Goal: Transaction & Acquisition: Purchase product/service

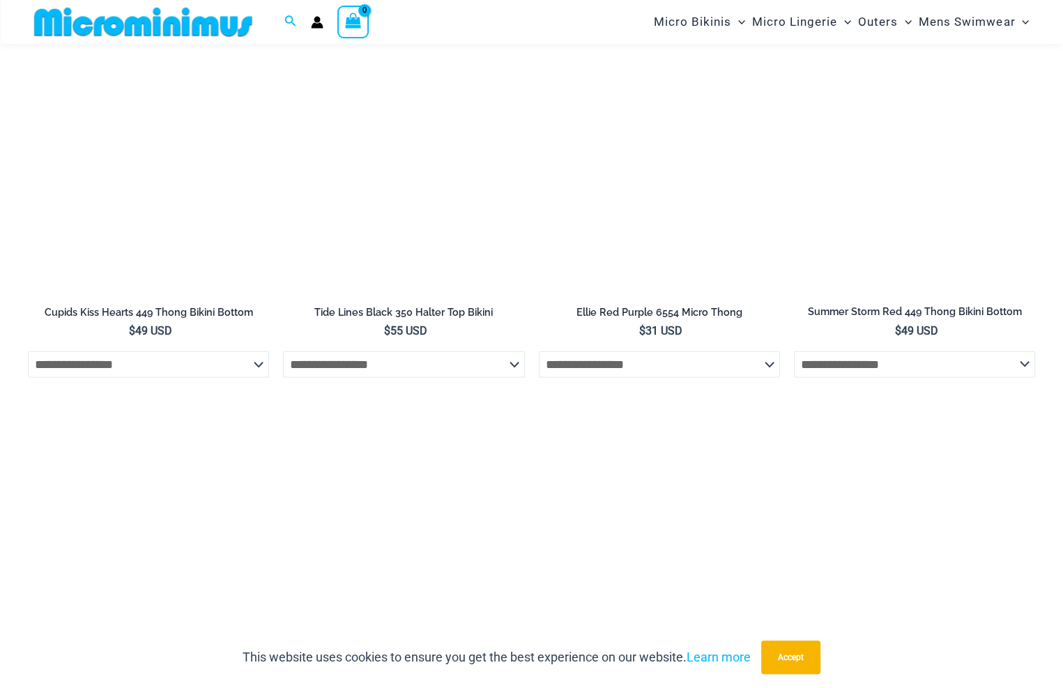
scroll to position [3612, 0]
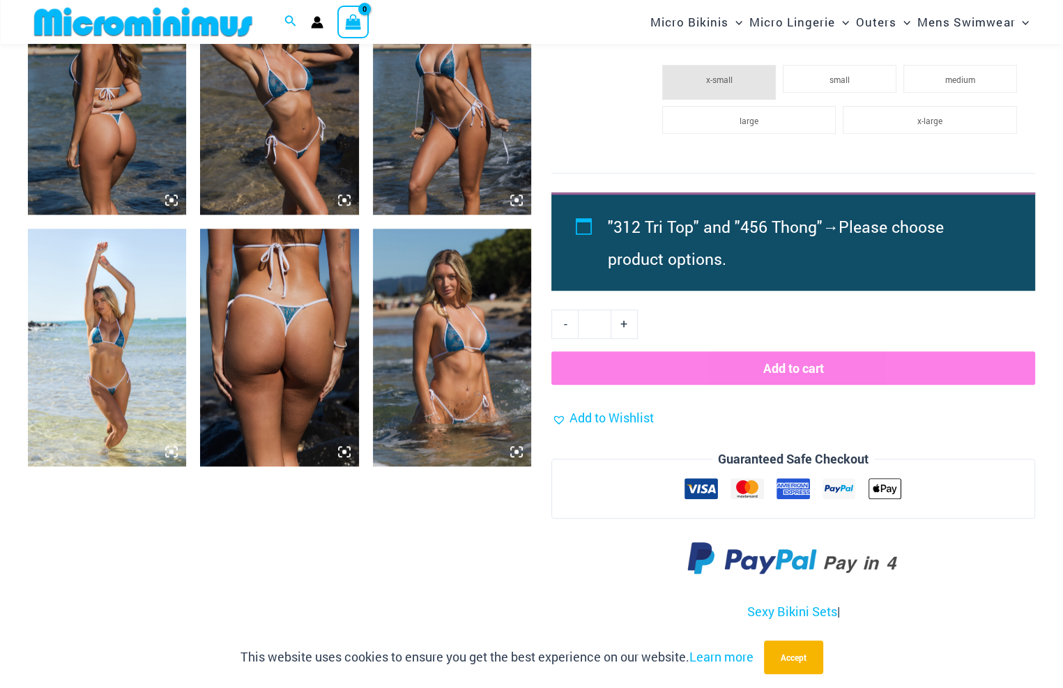
scroll to position [1172, 0]
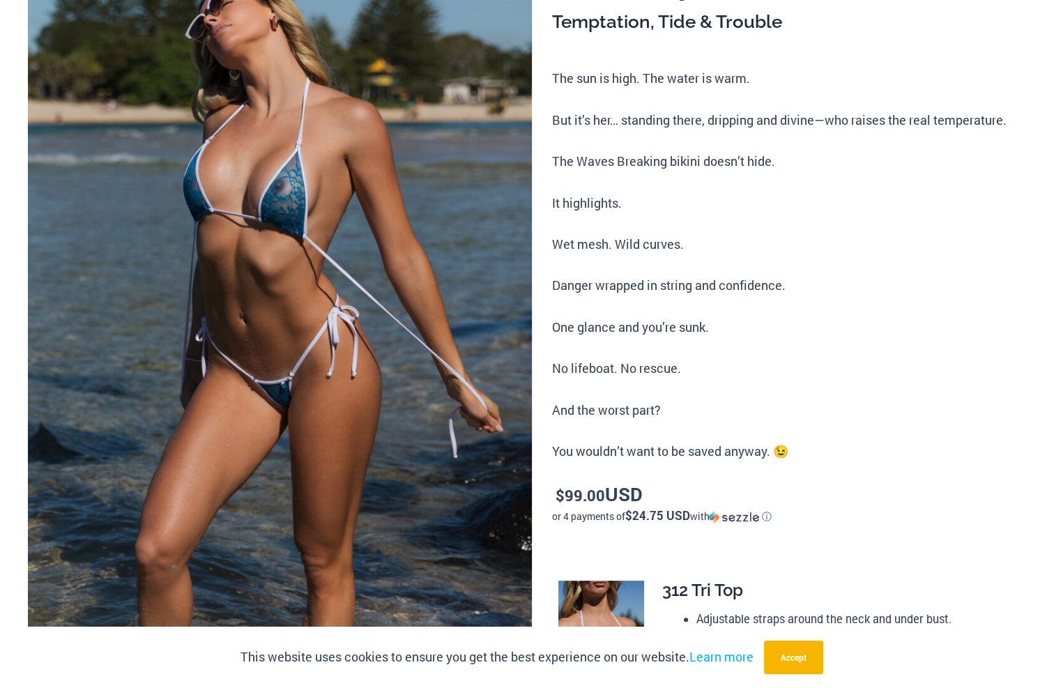
scroll to position [0, 0]
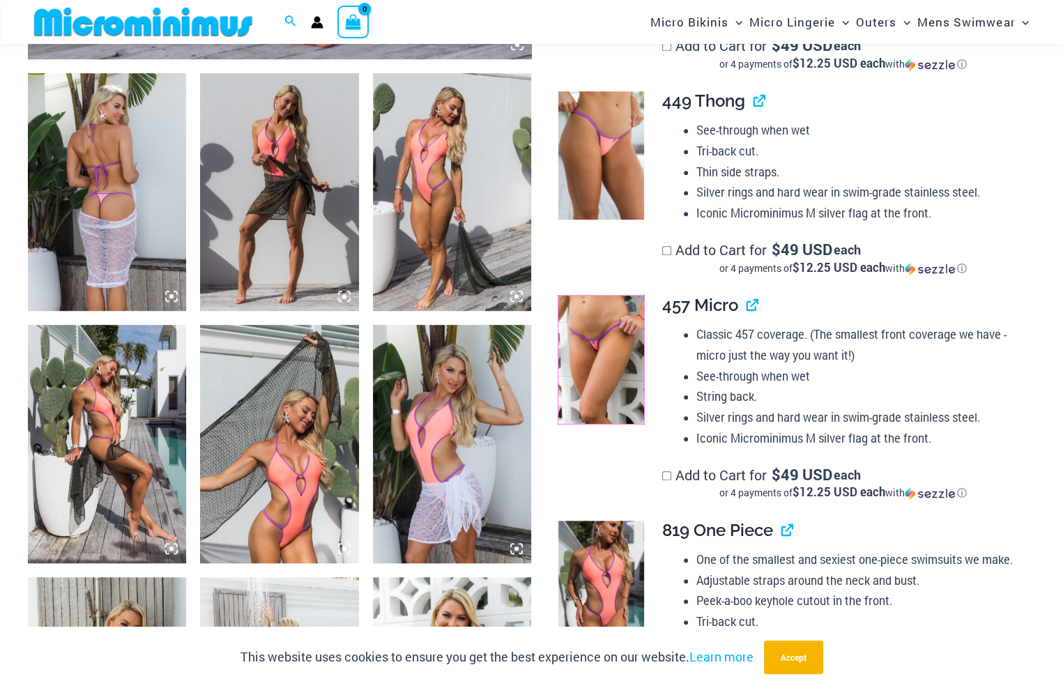
scroll to position [1102, 0]
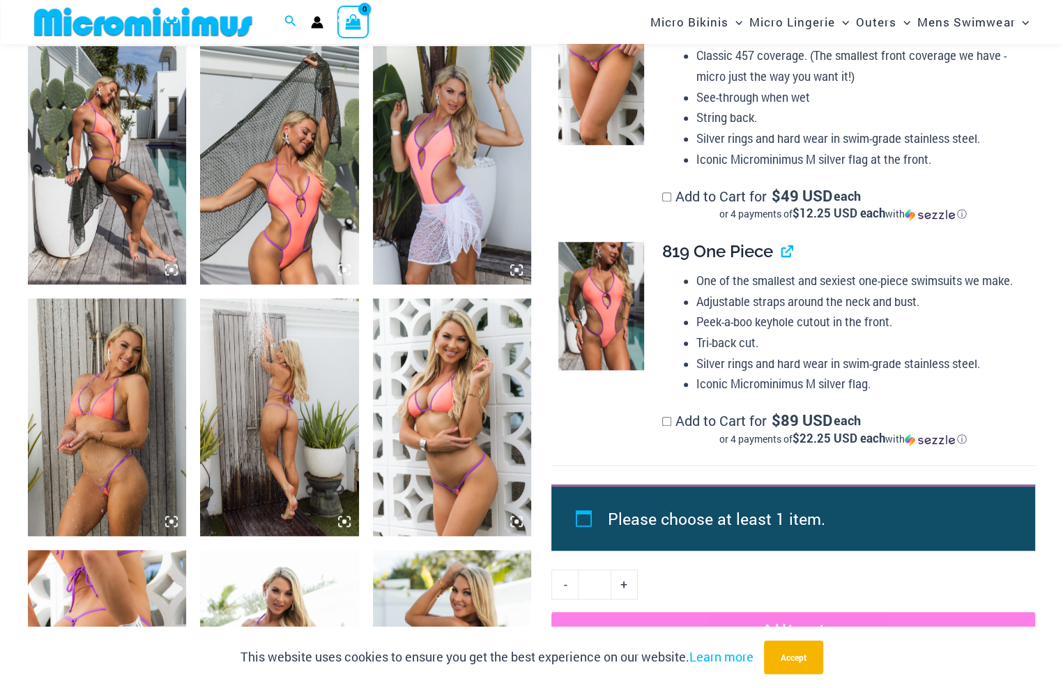
drag, startPoint x: 1, startPoint y: 164, endPoint x: 13, endPoint y: 158, distance: 14.0
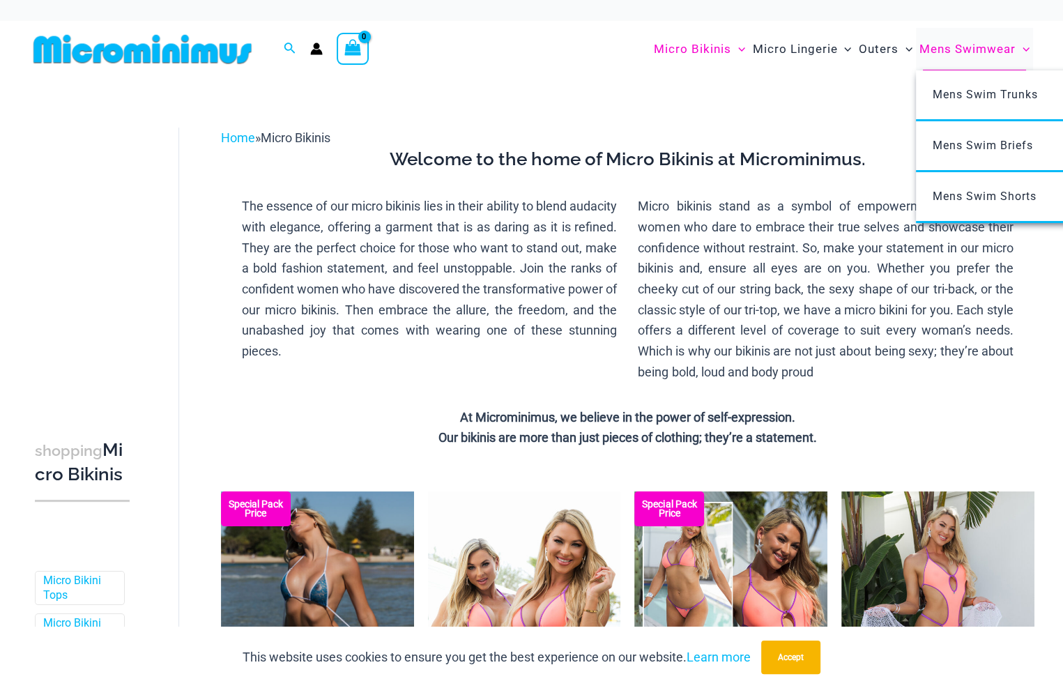
click at [954, 52] on span "Mens Swimwear" at bounding box center [967, 49] width 96 height 36
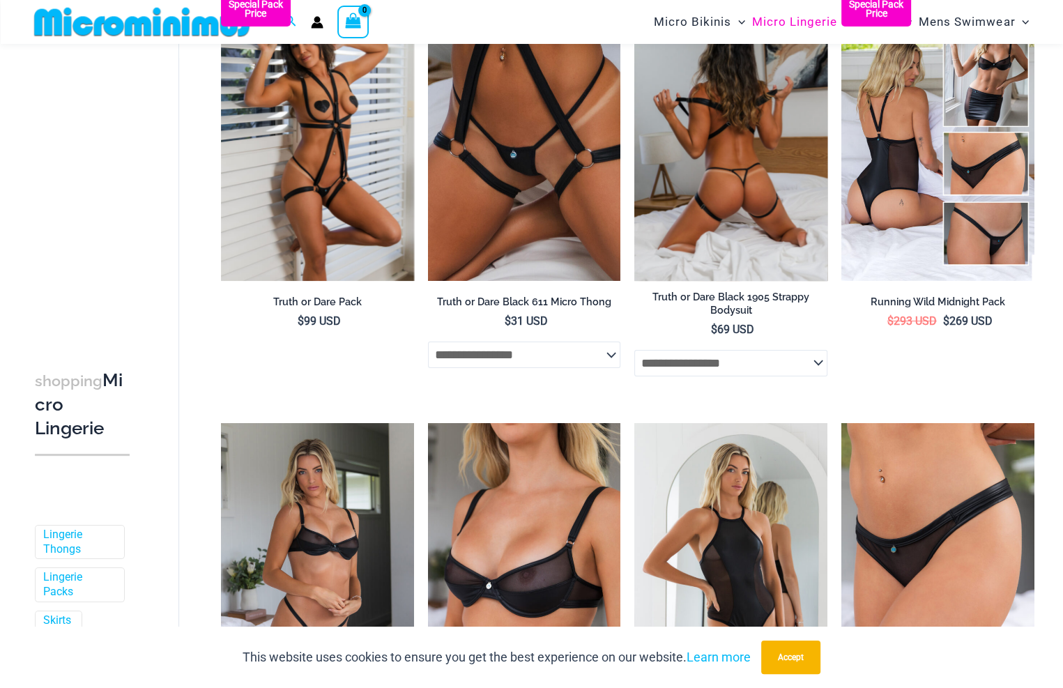
scroll to position [266, 0]
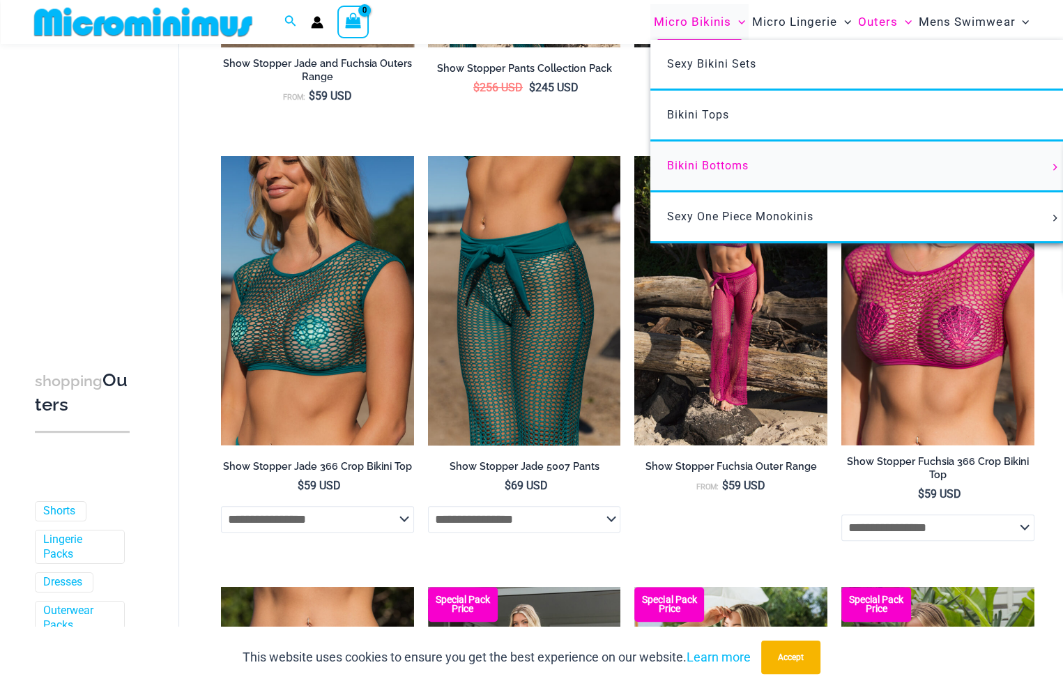
scroll to position [754, 0]
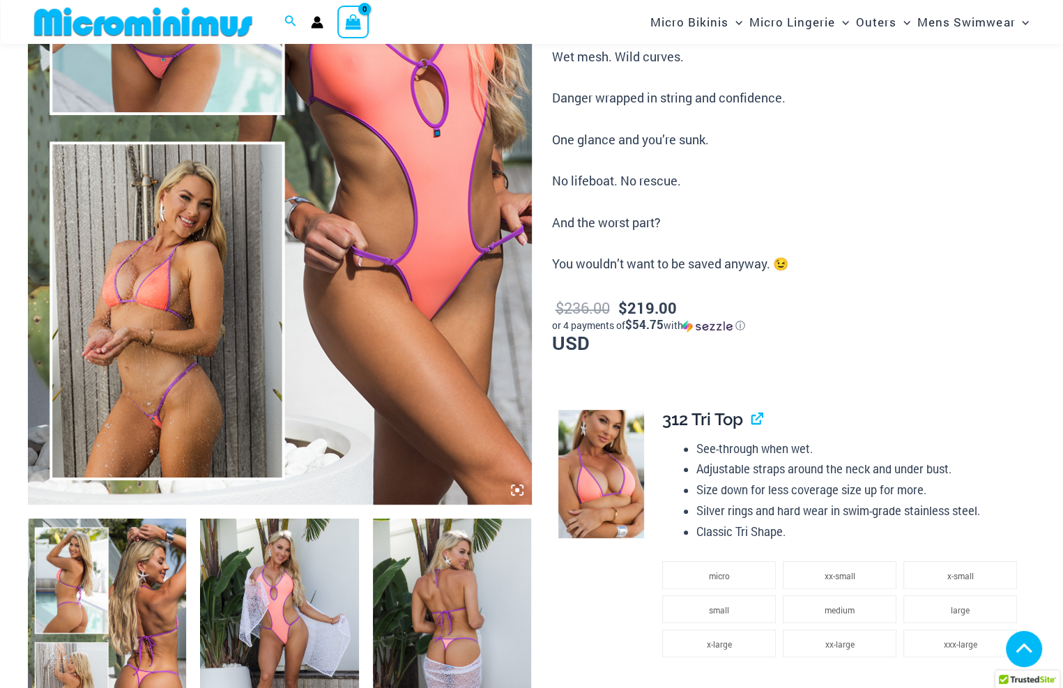
scroll to position [349, 0]
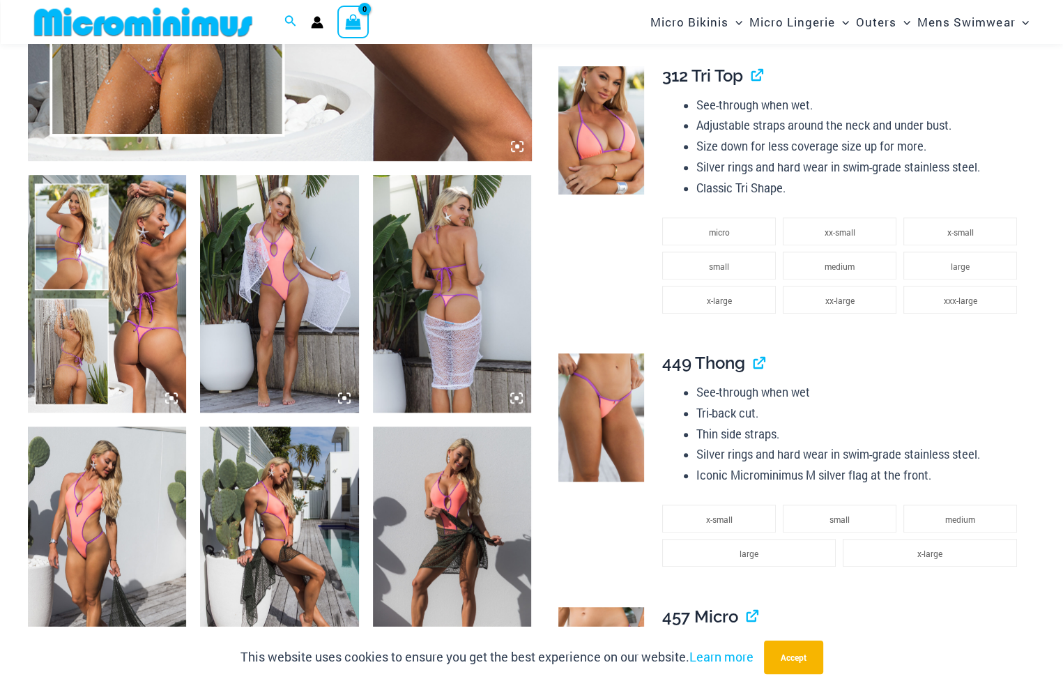
scroll to position [697, 0]
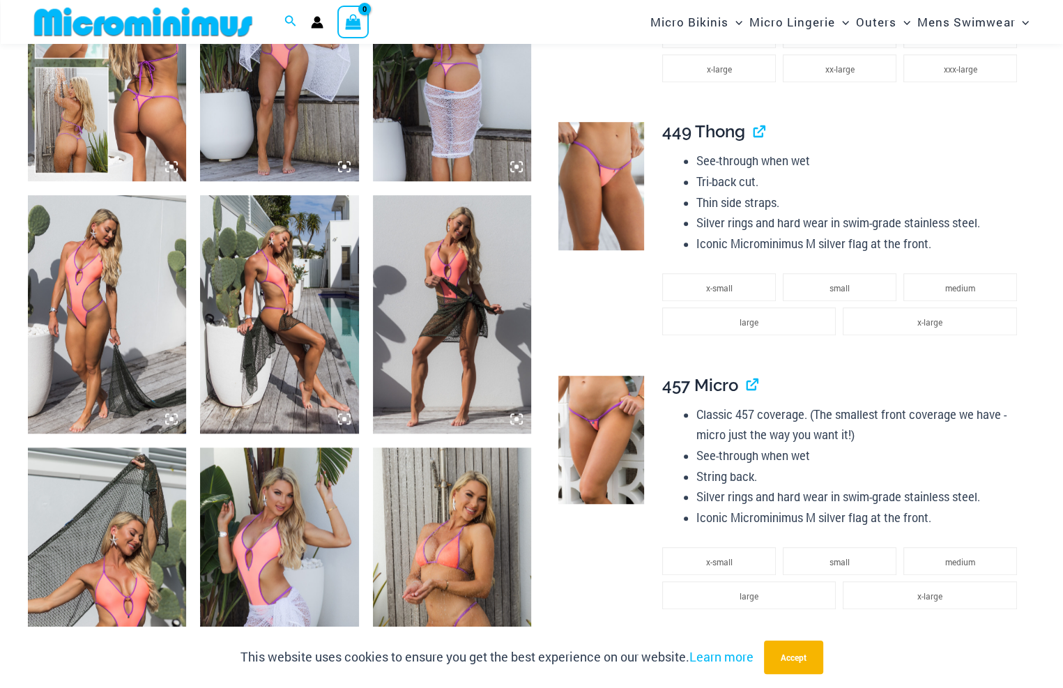
scroll to position [1115, 0]
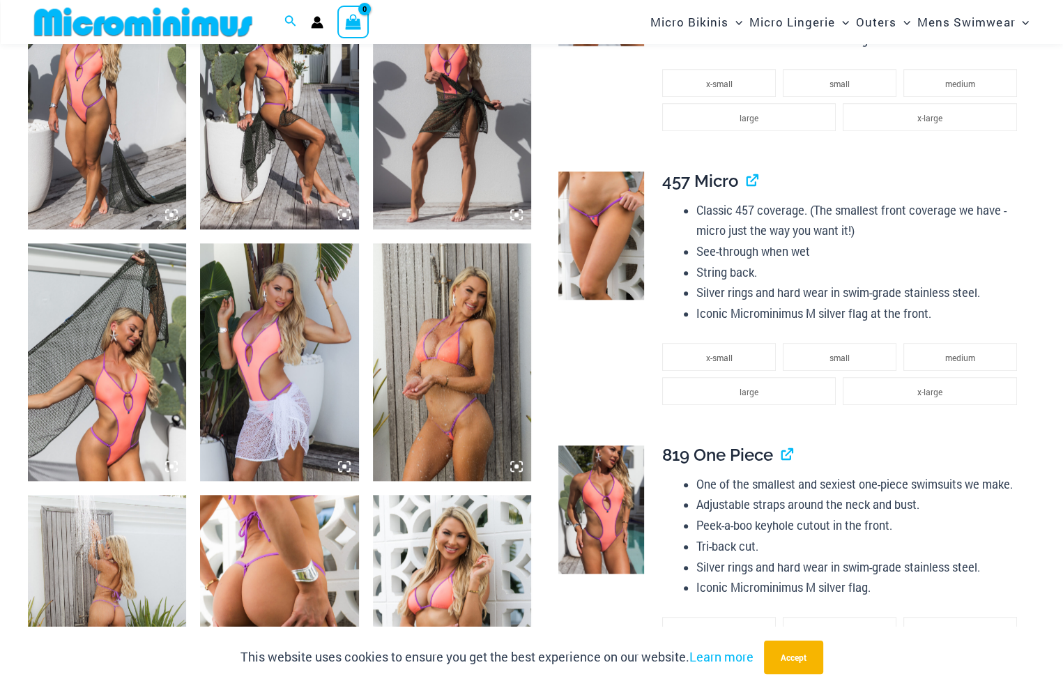
drag, startPoint x: 434, startPoint y: 153, endPoint x: 451, endPoint y: 157, distance: 17.9
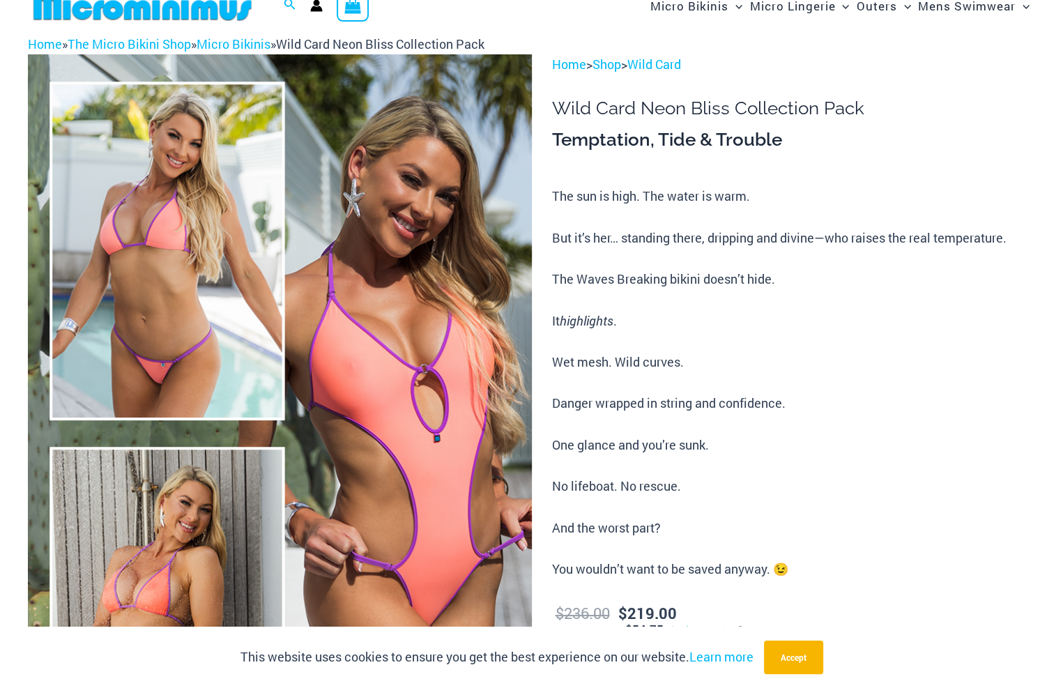
scroll to position [0, 0]
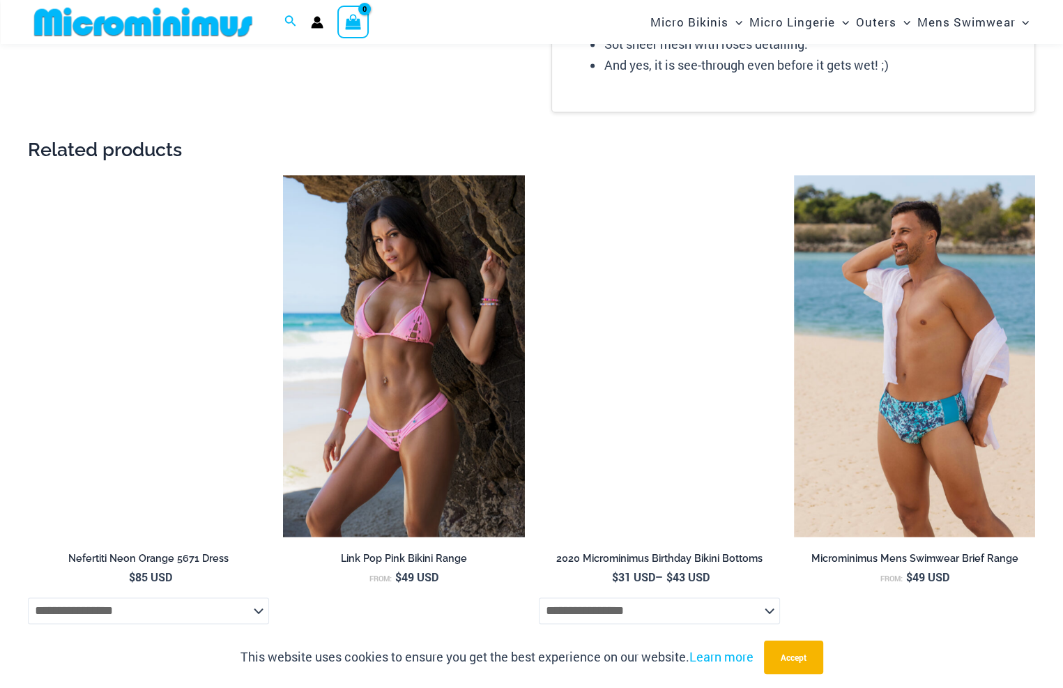
scroll to position [2078, 0]
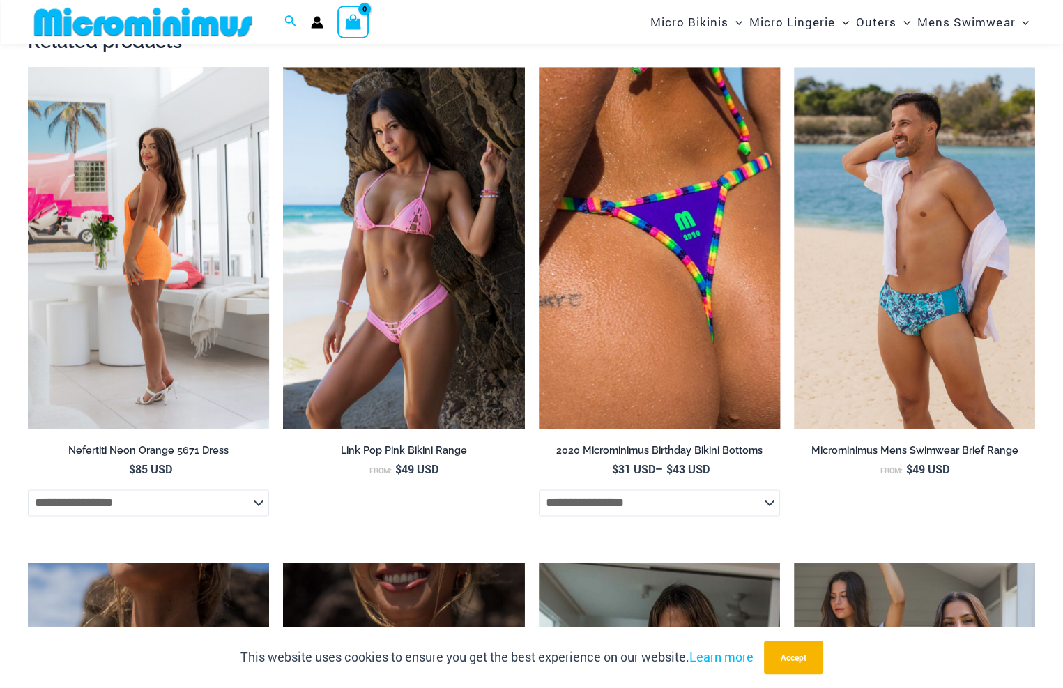
click at [217, 172] on img at bounding box center [148, 248] width 241 height 362
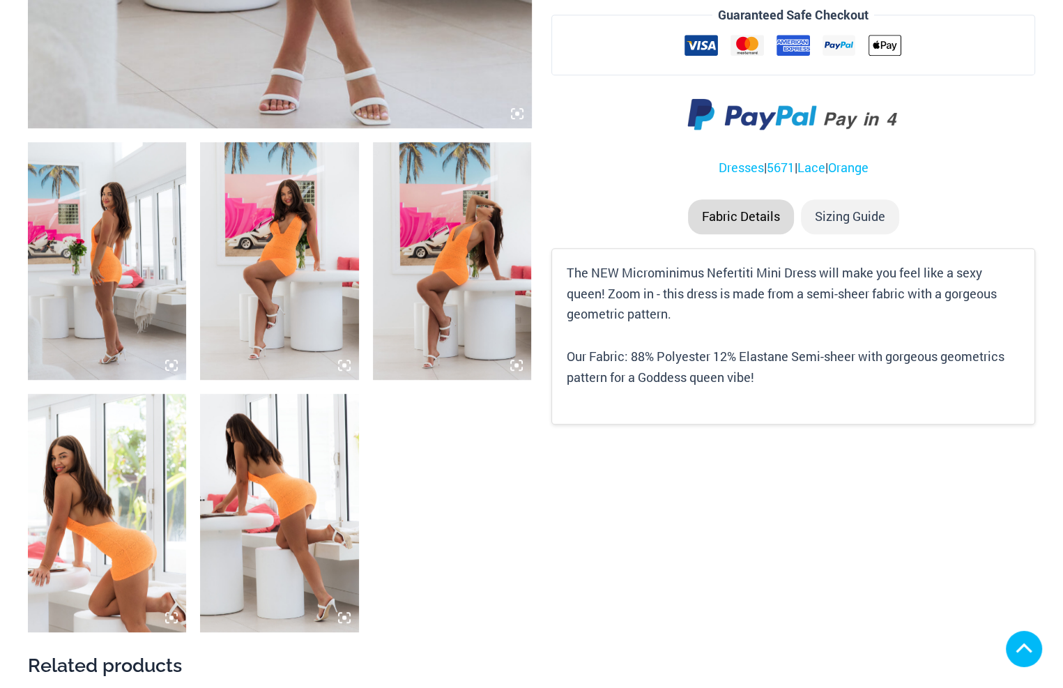
scroll to position [767, 0]
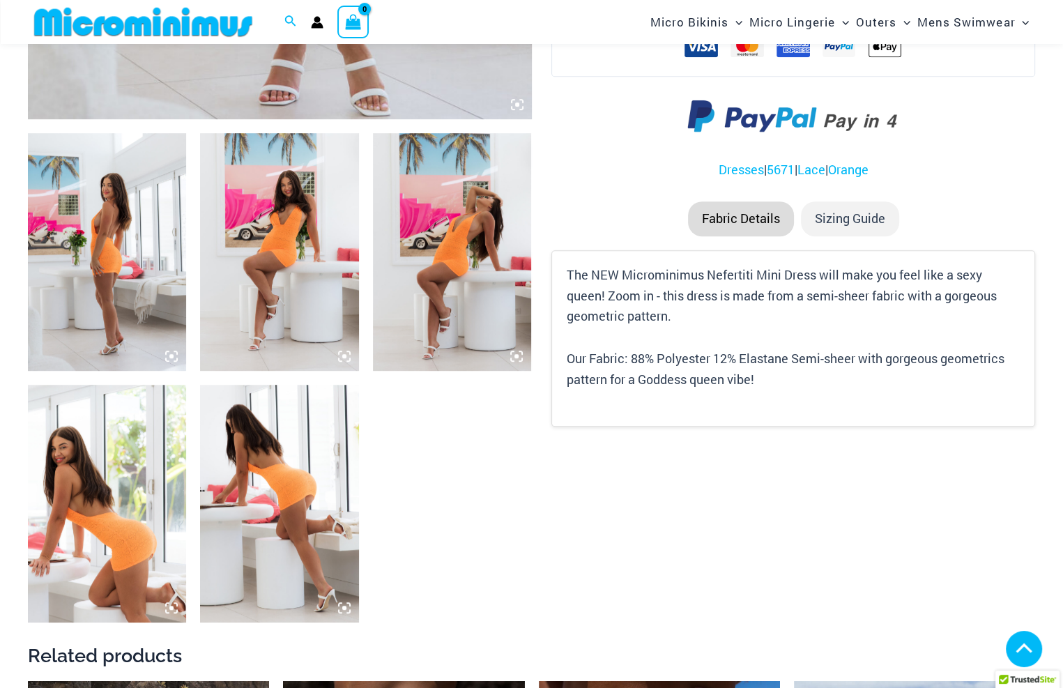
click at [98, 462] on img at bounding box center [107, 504] width 158 height 238
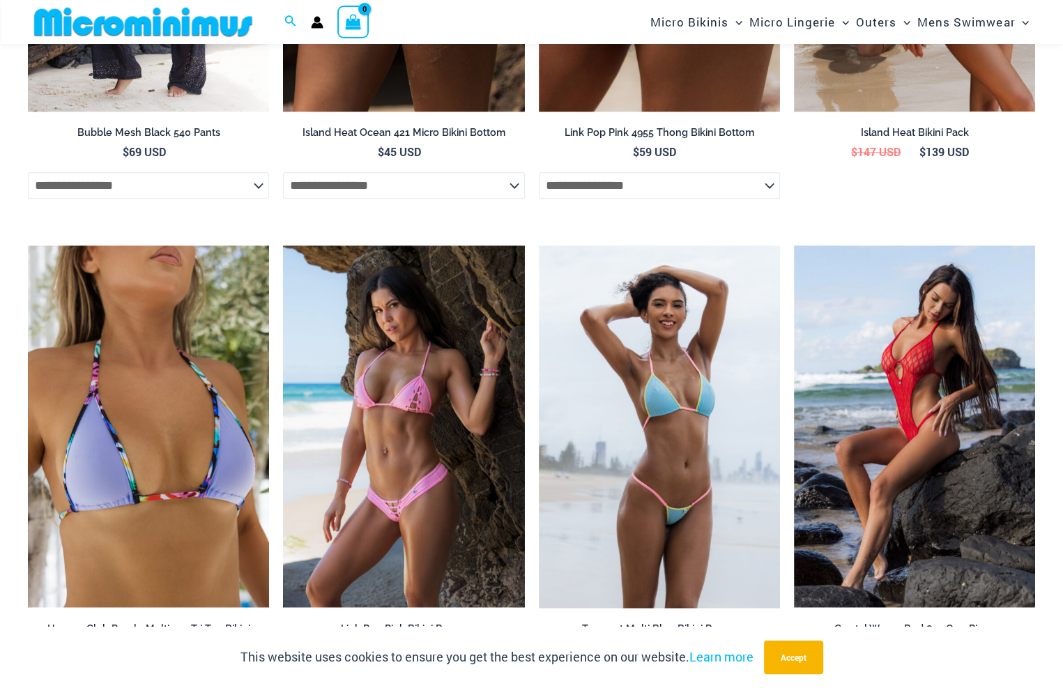
scroll to position [1743, 0]
